Goal: Information Seeking & Learning: Compare options

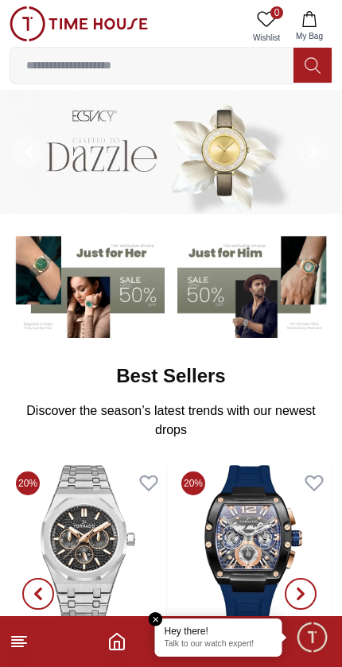
click at [24, 642] on icon at bounding box center [19, 641] width 19 height 19
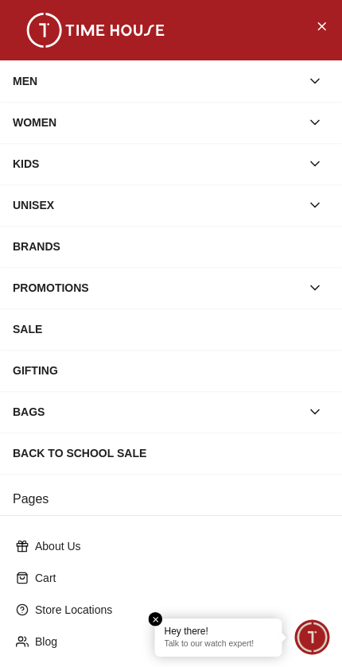
click at [318, 84] on icon "button" at bounding box center [315, 81] width 16 height 16
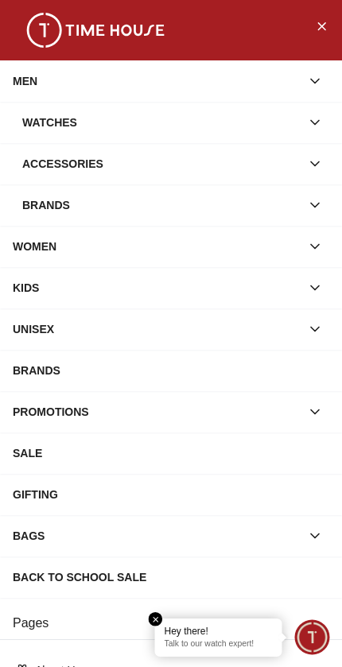
click at [316, 202] on icon "button" at bounding box center [315, 205] width 16 height 16
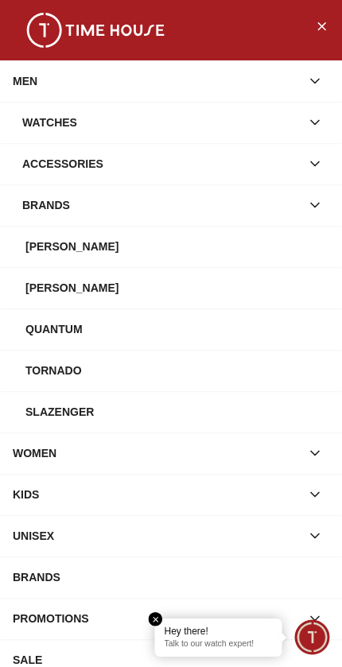
click at [160, 615] on em "Close tooltip" at bounding box center [156, 619] width 14 height 14
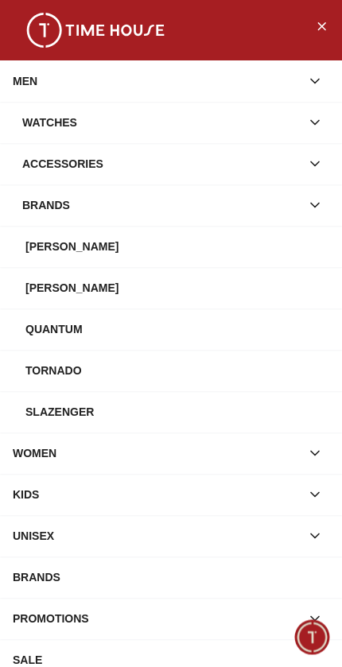
click at [325, 25] on icon "Close Menu" at bounding box center [321, 26] width 13 height 20
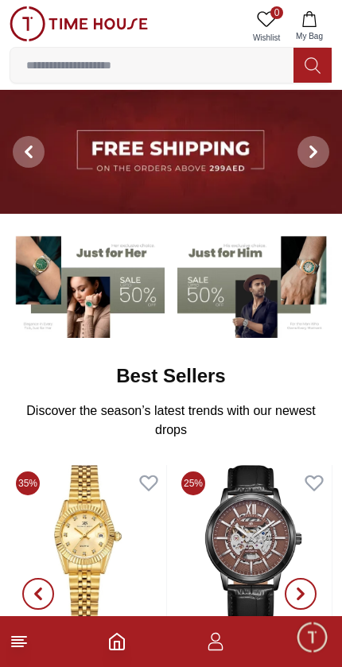
click at [224, 71] on input at bounding box center [151, 65] width 283 height 32
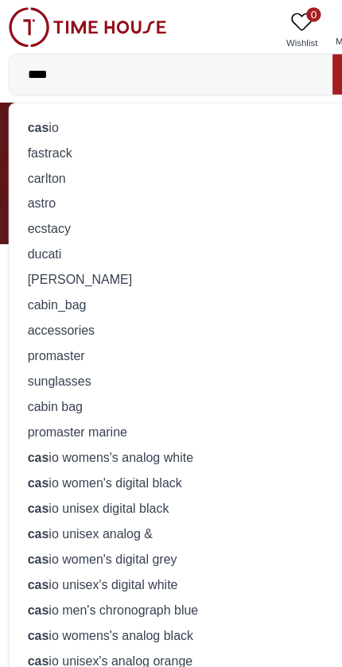
type input "*****"
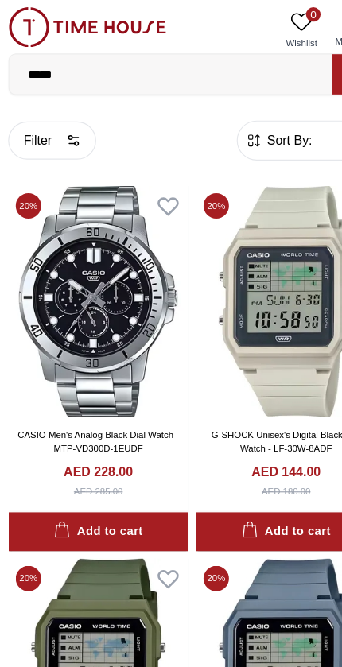
click at [262, 122] on span "Sort By:" at bounding box center [254, 123] width 43 height 16
click at [233, 127] on span "Sort By:" at bounding box center [254, 123] width 43 height 16
click at [256, 128] on span "Sort By:" at bounding box center [254, 123] width 43 height 16
click at [252, 116] on span "Sort By:" at bounding box center [254, 123] width 43 height 16
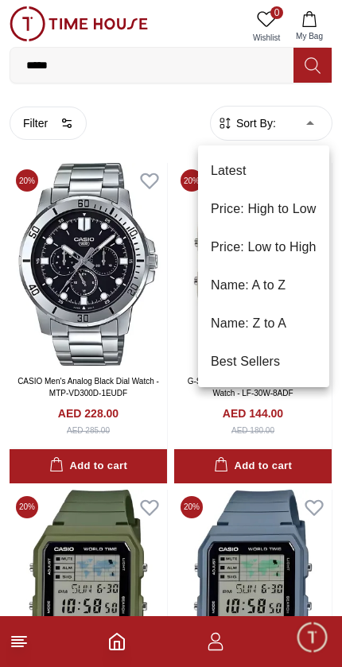
click at [290, 244] on li "Price: Low to High" at bounding box center [263, 247] width 131 height 38
type input "*"
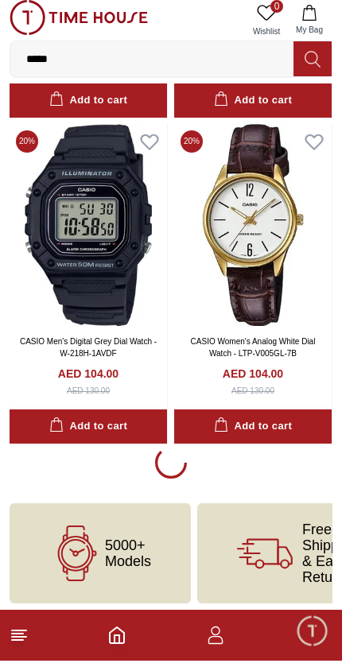
scroll to position [2967, 0]
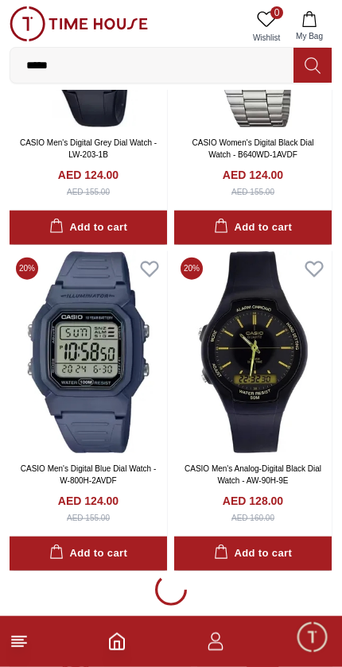
scroll to position [9380, 0]
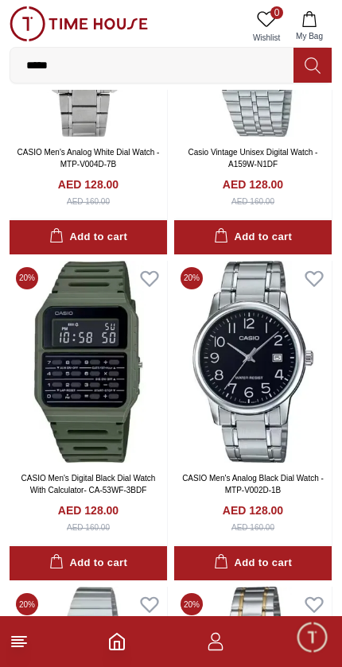
scroll to position [10031, 0]
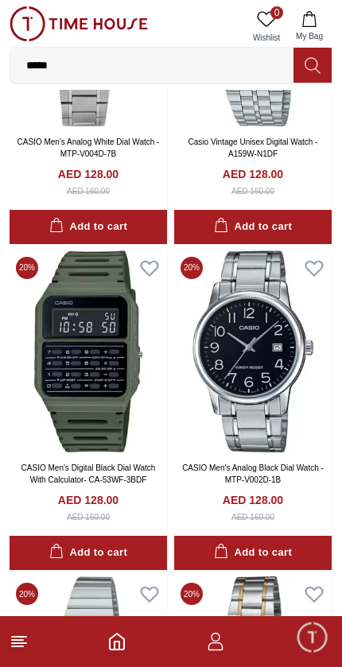
click at [126, 464] on link "CASIO Men's Digital Black Dial Watch With Calculator- CA-53WF-3BDF" at bounding box center [88, 474] width 134 height 21
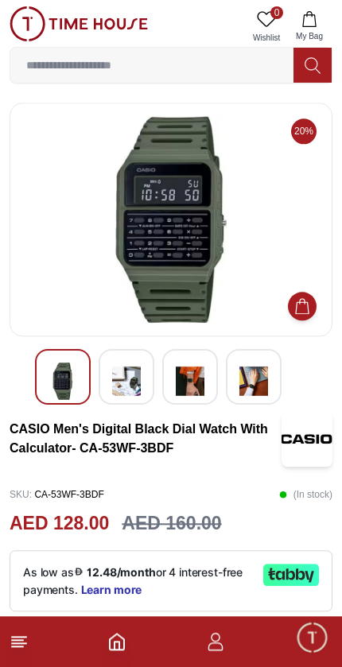
click at [100, 636] on footer at bounding box center [171, 641] width 342 height 51
click at [126, 641] on icon "Home" at bounding box center [116, 641] width 19 height 19
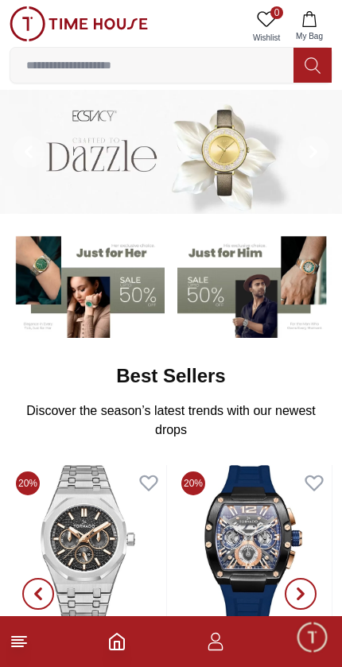
click at [221, 635] on icon "button" at bounding box center [215, 641] width 19 height 19
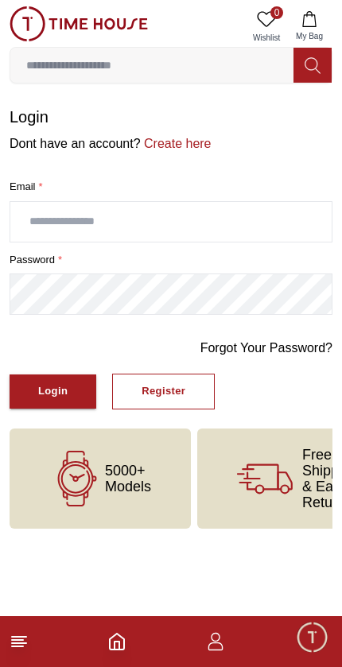
click at [323, 625] on span "Minimize live chat window" at bounding box center [312, 637] width 46 height 46
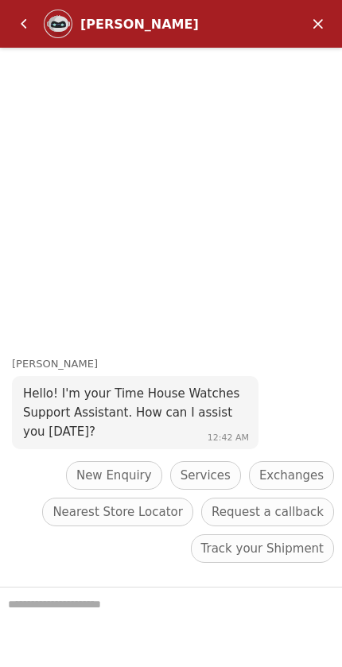
click at [318, 20] on em "Minimize" at bounding box center [318, 24] width 32 height 32
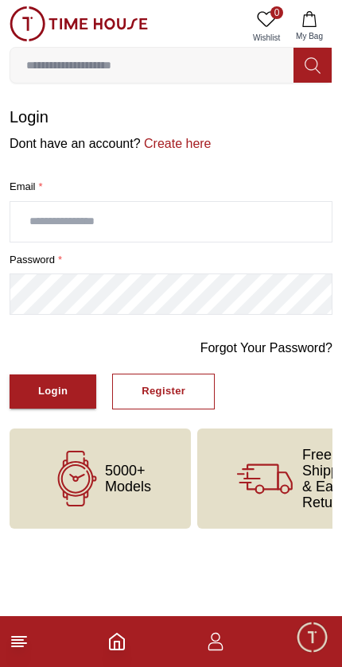
click at [25, 641] on icon at bounding box center [19, 641] width 19 height 19
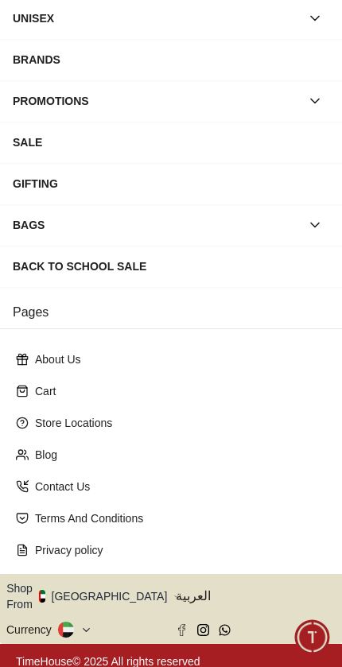
scroll to position [186, 0]
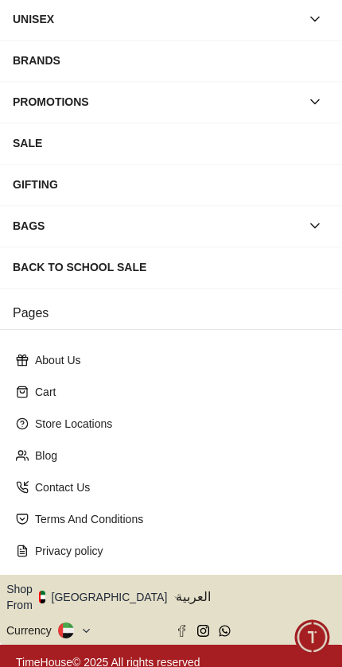
click at [109, 592] on button "Shop From UAE" at bounding box center [92, 597] width 173 height 32
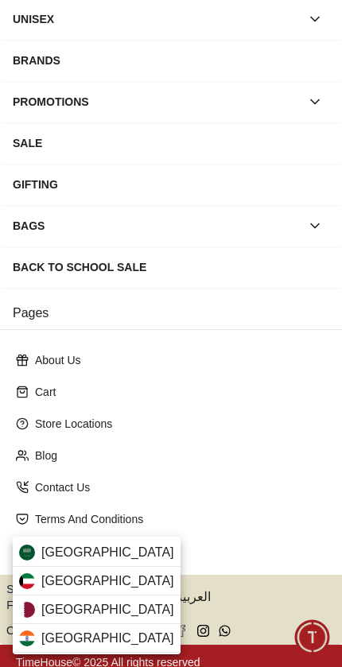
click at [114, 603] on div "Qatar" at bounding box center [97, 610] width 168 height 29
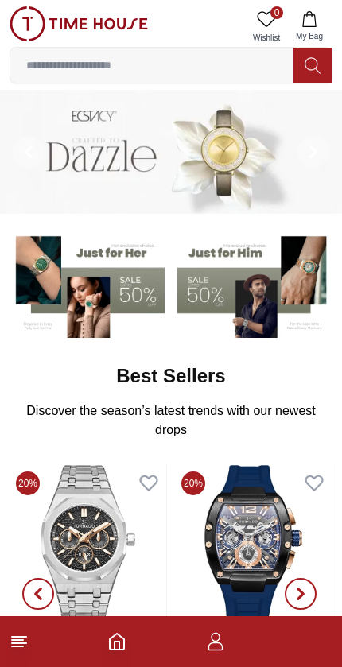
click at [246, 54] on input at bounding box center [151, 65] width 283 height 32
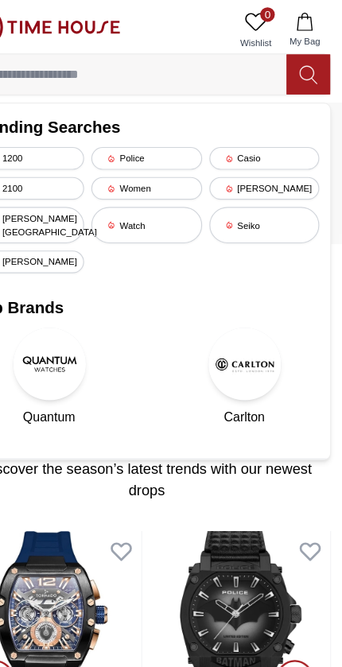
click at [240, 131] on div "Casio" at bounding box center [274, 139] width 96 height 20
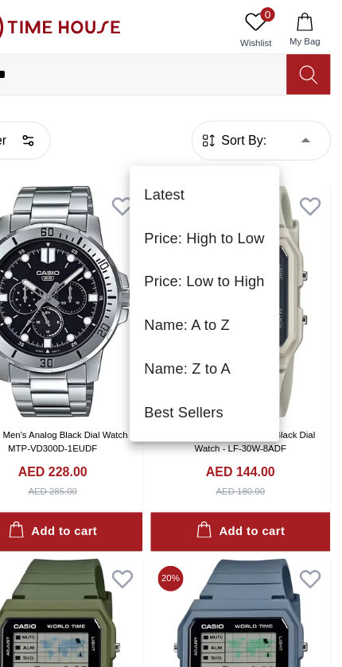
click at [221, 215] on li "Price: High to Low" at bounding box center [221, 209] width 131 height 38
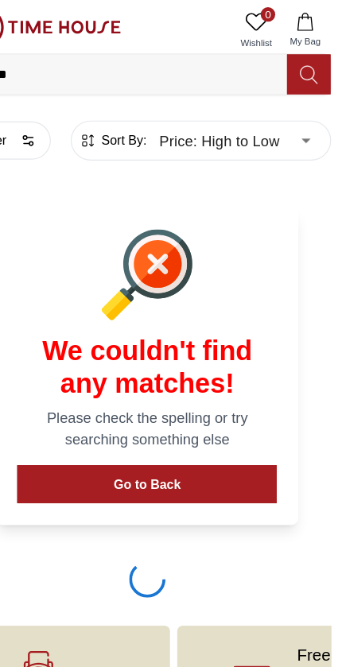
type input "*"
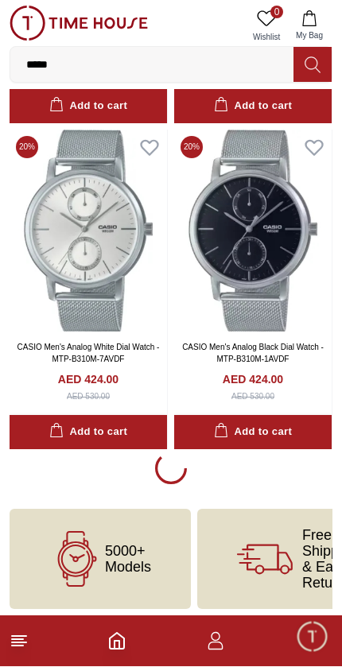
scroll to position [2967, 0]
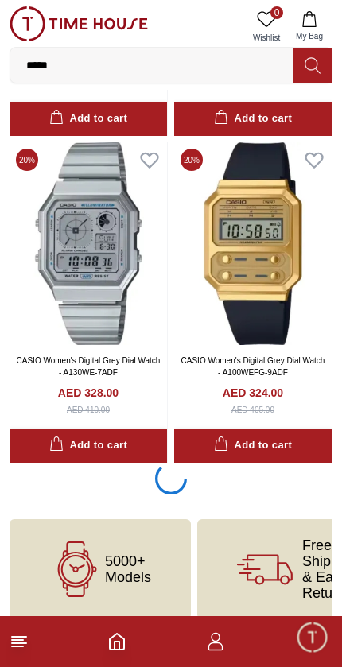
scroll to position [9483, 0]
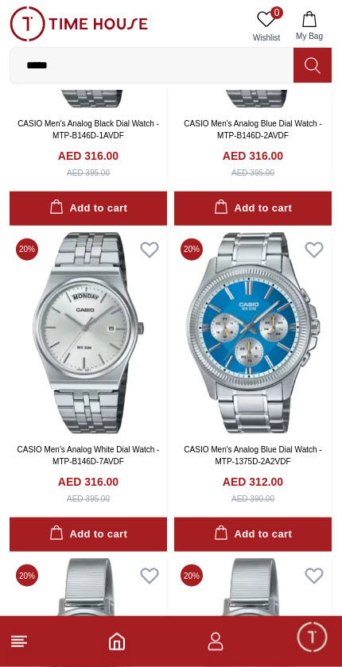
scroll to position [11031, 0]
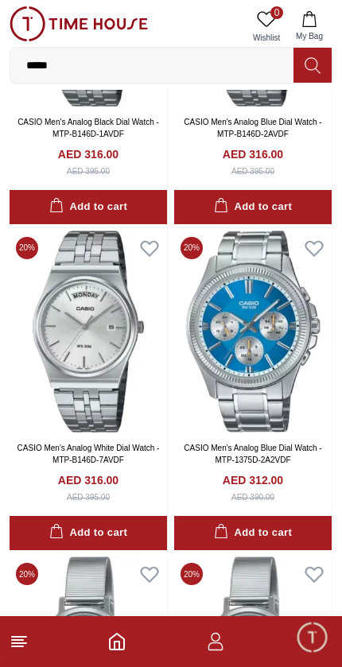
click at [16, 643] on line at bounding box center [19, 643] width 14 height 0
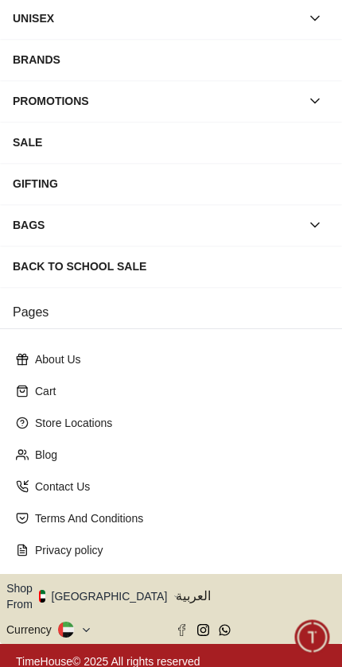
scroll to position [186, 0]
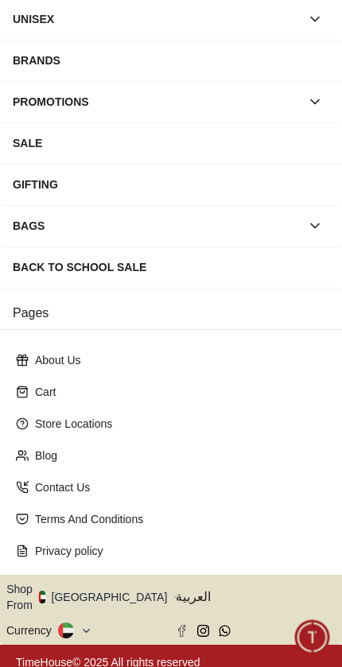
click at [95, 587] on button "Shop From UAE" at bounding box center [92, 597] width 173 height 32
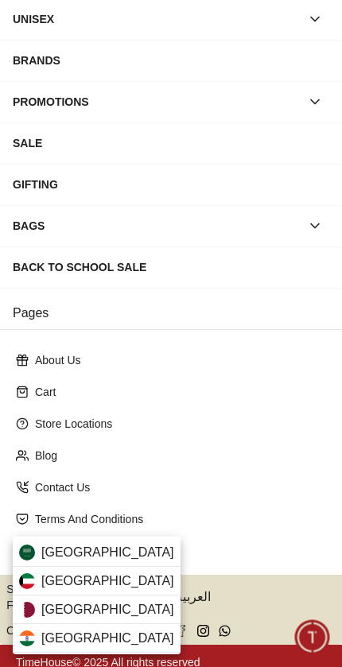
click at [99, 609] on div "Qatar" at bounding box center [97, 610] width 168 height 29
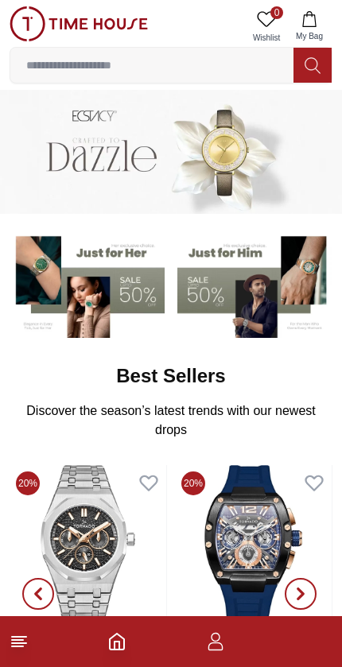
click at [18, 627] on footer at bounding box center [171, 641] width 342 height 51
click at [10, 642] on icon at bounding box center [19, 641] width 19 height 19
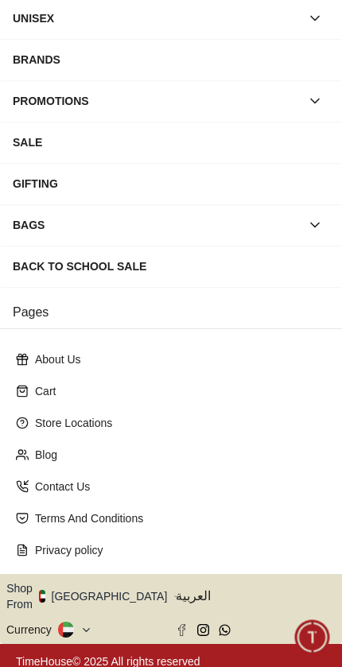
scroll to position [186, 0]
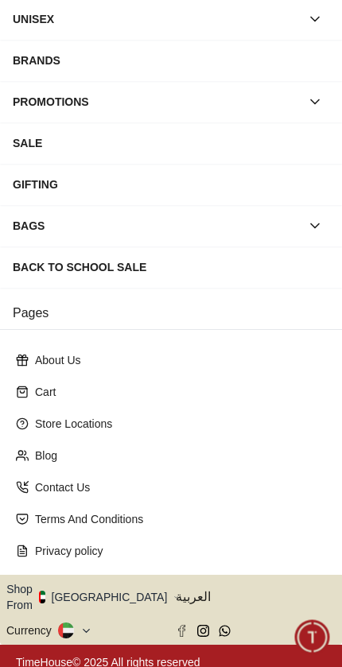
click at [103, 596] on button "Shop From UAE" at bounding box center [92, 597] width 173 height 32
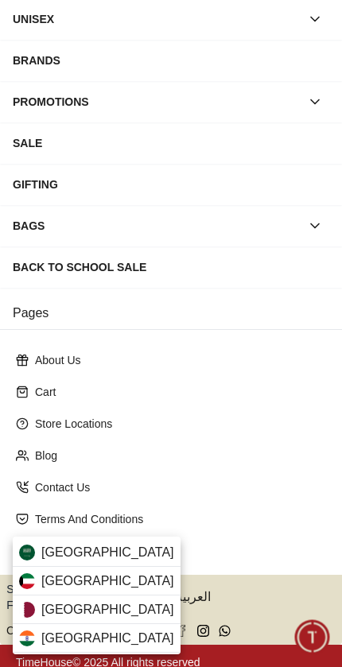
click at [95, 606] on div "Qatar" at bounding box center [97, 610] width 168 height 29
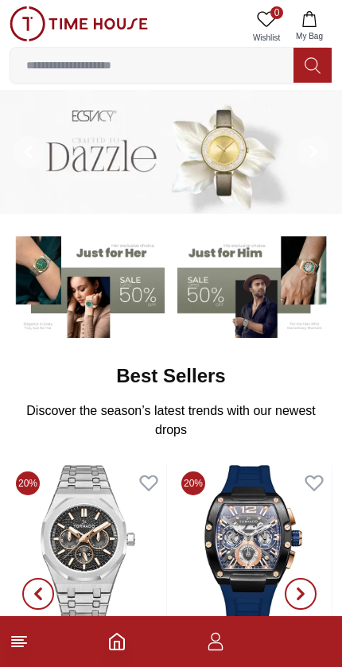
click at [26, 643] on line at bounding box center [19, 643] width 14 height 0
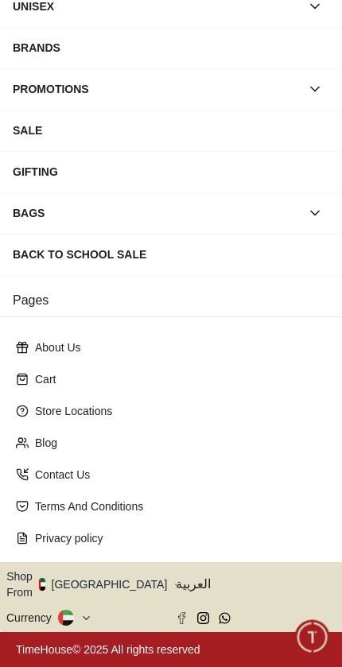
scroll to position [242, 0]
